Goal: Information Seeking & Learning: Find specific fact

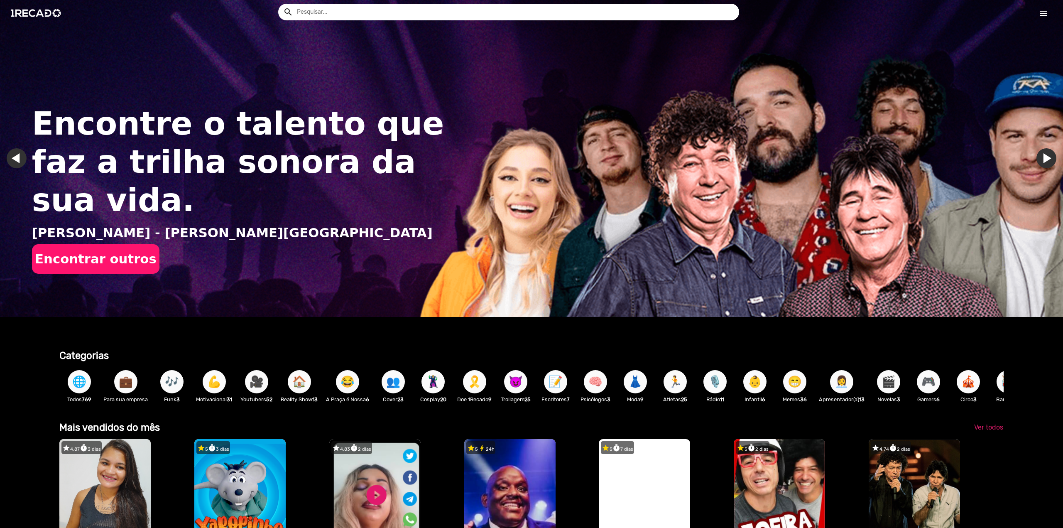
click at [370, 15] on input "text" at bounding box center [515, 12] width 448 height 17
type input "hermes e [PERSON_NAME]"
click at [280, 4] on button "search" at bounding box center [287, 11] width 15 height 15
